Goal: Task Accomplishment & Management: Manage account settings

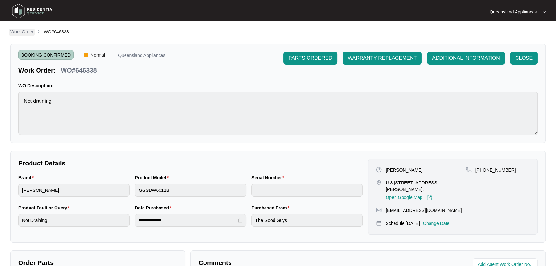
click at [28, 34] on p "Work Order" at bounding box center [21, 32] width 23 height 6
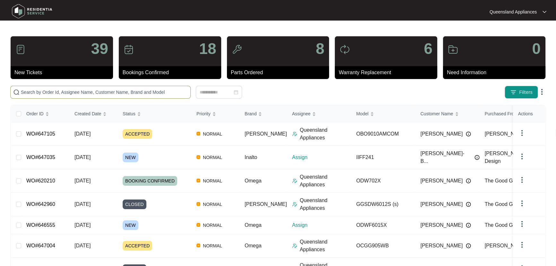
click at [165, 89] on input "text" at bounding box center [104, 92] width 167 height 7
paste input "647004"
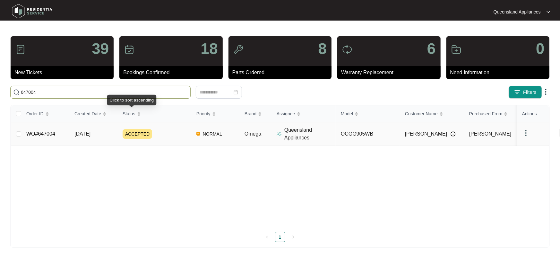
type input "647004"
drag, startPoint x: 175, startPoint y: 131, endPoint x: 172, endPoint y: 123, distance: 8.8
click at [174, 127] on td "ACCEPTED" at bounding box center [154, 133] width 74 height 23
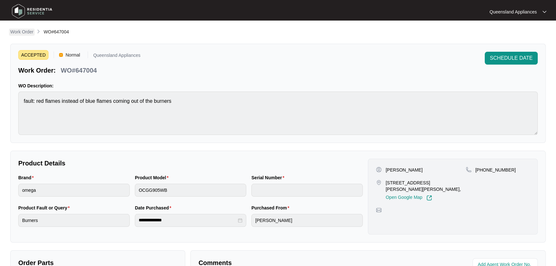
click at [22, 34] on p "Work Order" at bounding box center [21, 32] width 23 height 6
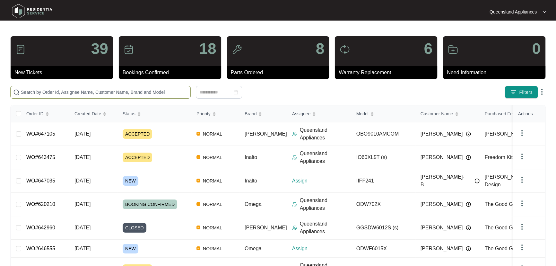
click at [112, 91] on input "text" at bounding box center [104, 92] width 167 height 7
paste input "647105"
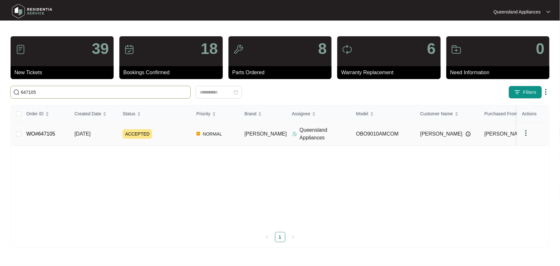
type input "647105"
drag, startPoint x: 184, startPoint y: 136, endPoint x: 253, endPoint y: 132, distance: 69.8
click at [185, 136] on div "ACCEPTED" at bounding box center [157, 134] width 69 height 10
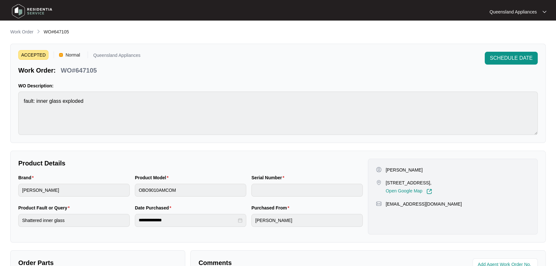
drag, startPoint x: 23, startPoint y: 32, endPoint x: 29, endPoint y: 32, distance: 5.8
click at [23, 32] on p "Work Order" at bounding box center [21, 32] width 23 height 6
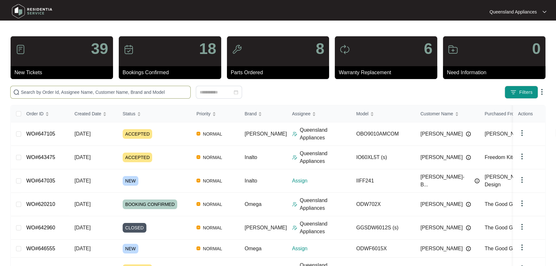
click at [115, 96] on span at bounding box center [100, 92] width 180 height 13
paste input "647035"
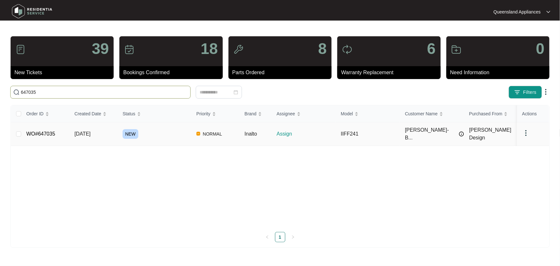
type input "647035"
click at [168, 135] on div "NEW" at bounding box center [157, 134] width 69 height 10
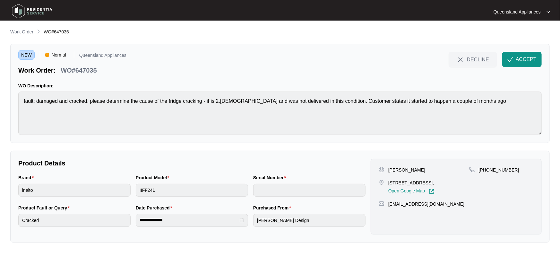
click at [88, 69] on p "WO#647035" at bounding box center [79, 70] width 36 height 9
copy p "647035"
drag, startPoint x: 486, startPoint y: 168, endPoint x: 530, endPoint y: 174, distance: 44.4
click at [533, 167] on div "[PHONE_NUMBER]" at bounding box center [501, 169] width 64 height 6
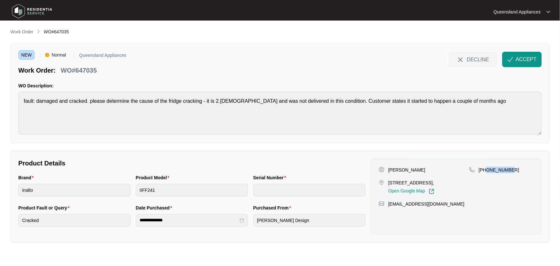
copy p "732915027"
click at [532, 57] on span "ACCEPT" at bounding box center [525, 59] width 21 height 8
